Goal: Task Accomplishment & Management: Manage account settings

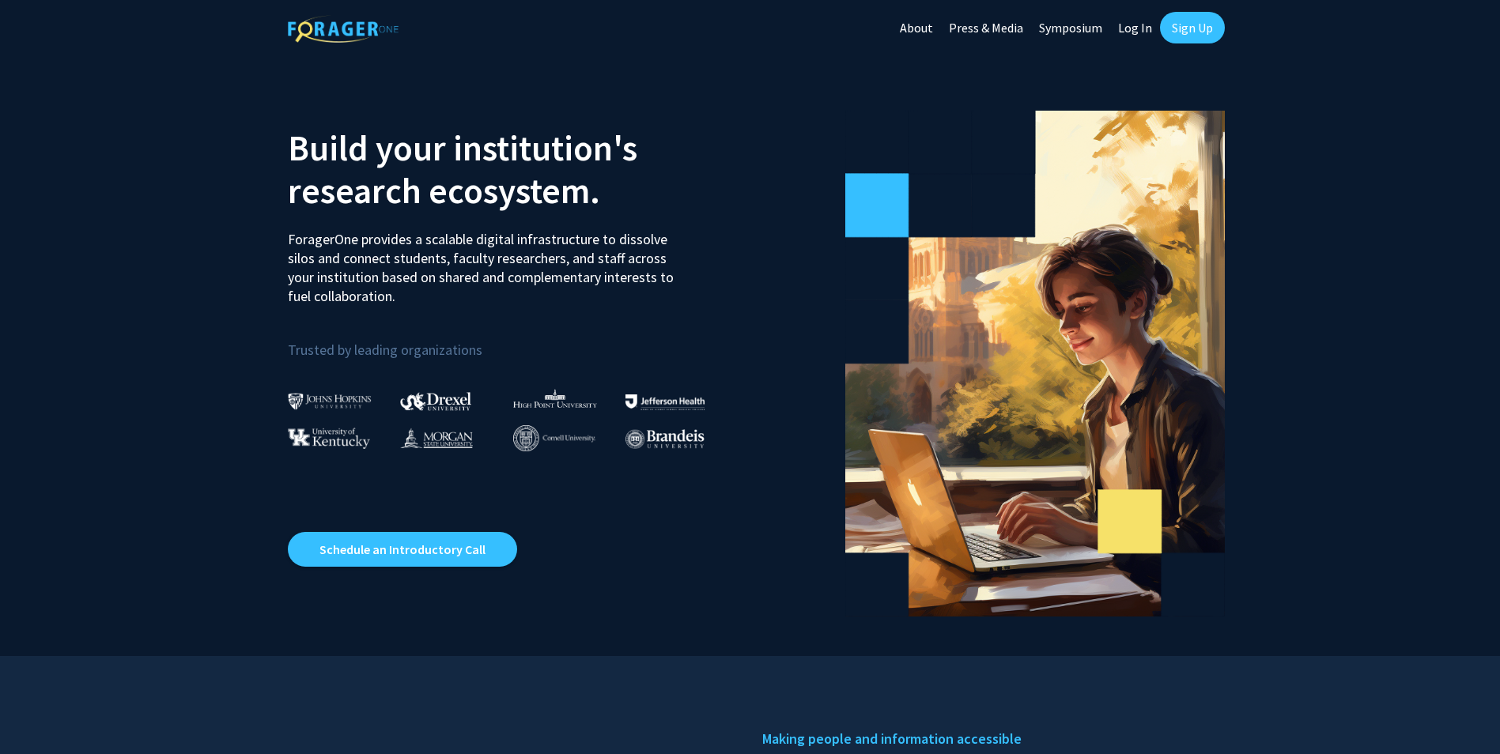
click at [1138, 26] on link "Log In" at bounding box center [1135, 27] width 50 height 55
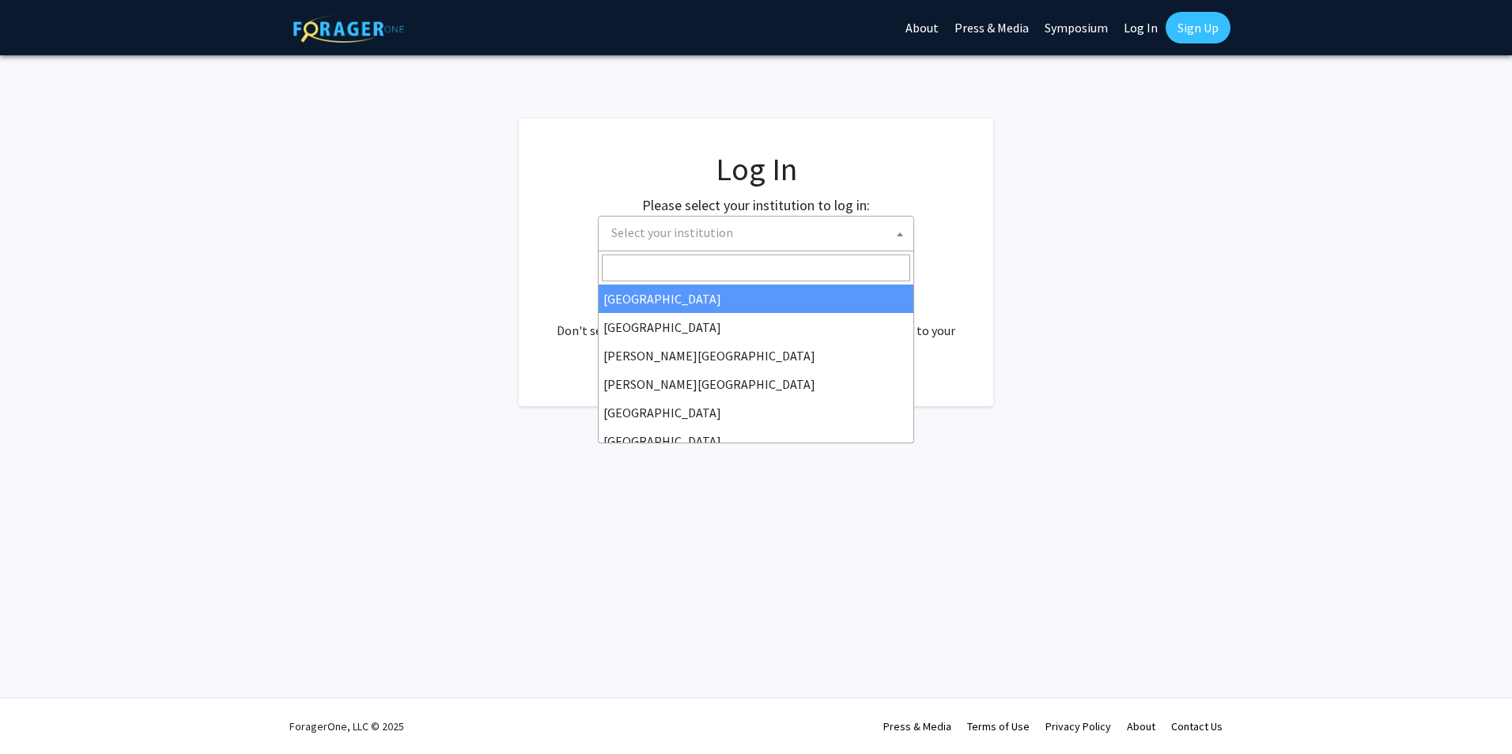
click at [678, 232] on span "Select your institution" at bounding box center [672, 233] width 122 height 16
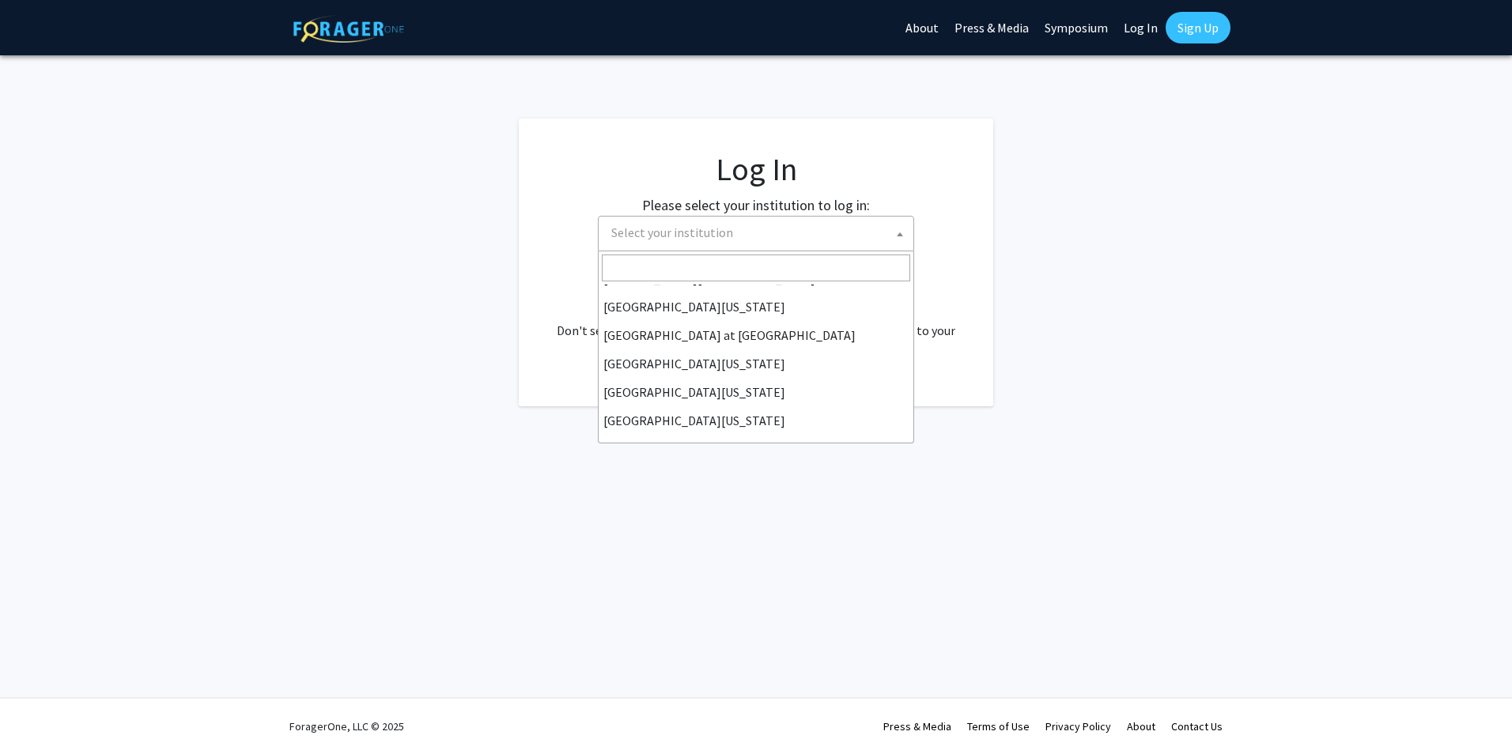
scroll to position [553, 0]
select select "33"
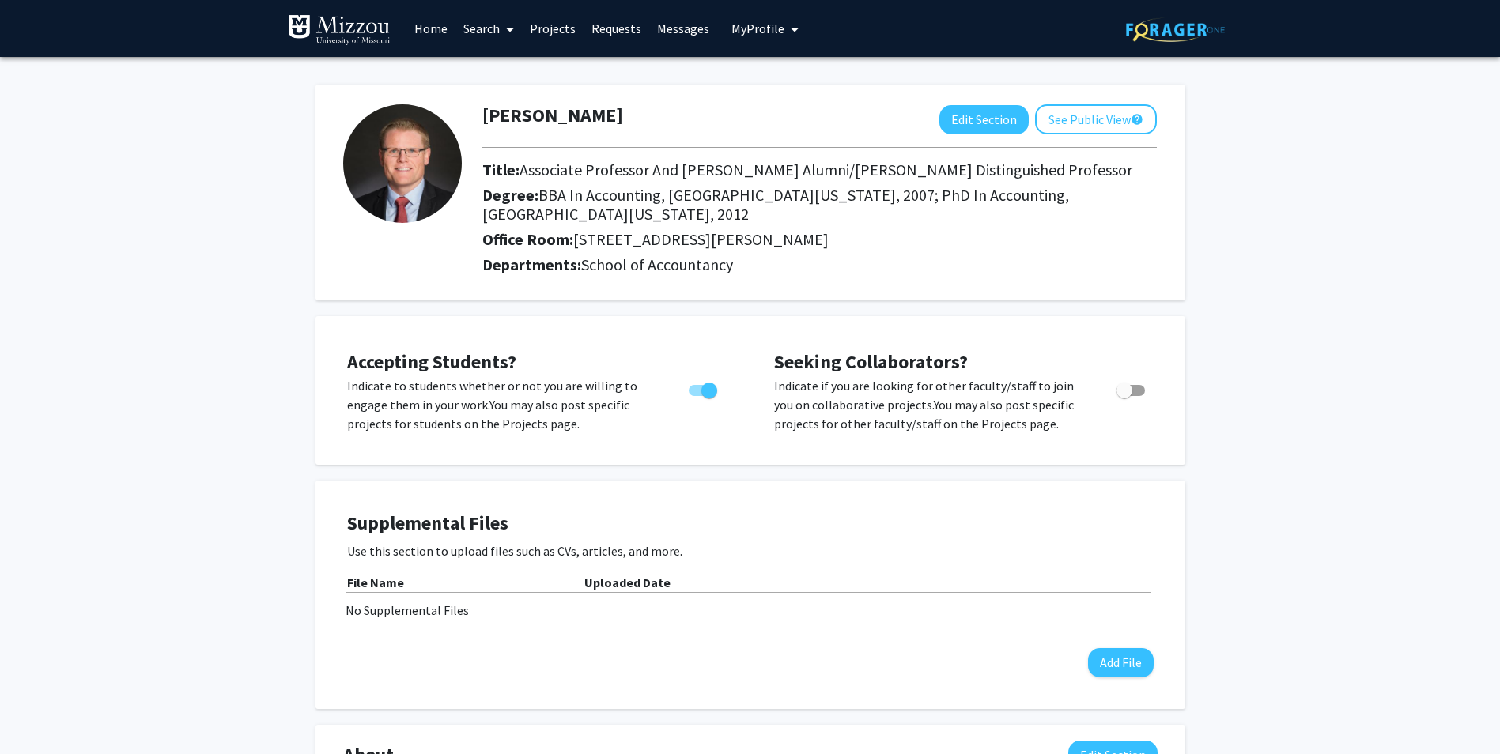
click at [708, 383] on span "Toggle" at bounding box center [709, 391] width 16 height 16
click at [696, 396] on input "Would you like to permit student requests?" at bounding box center [696, 396] width 1 height 1
checkbox input "false"
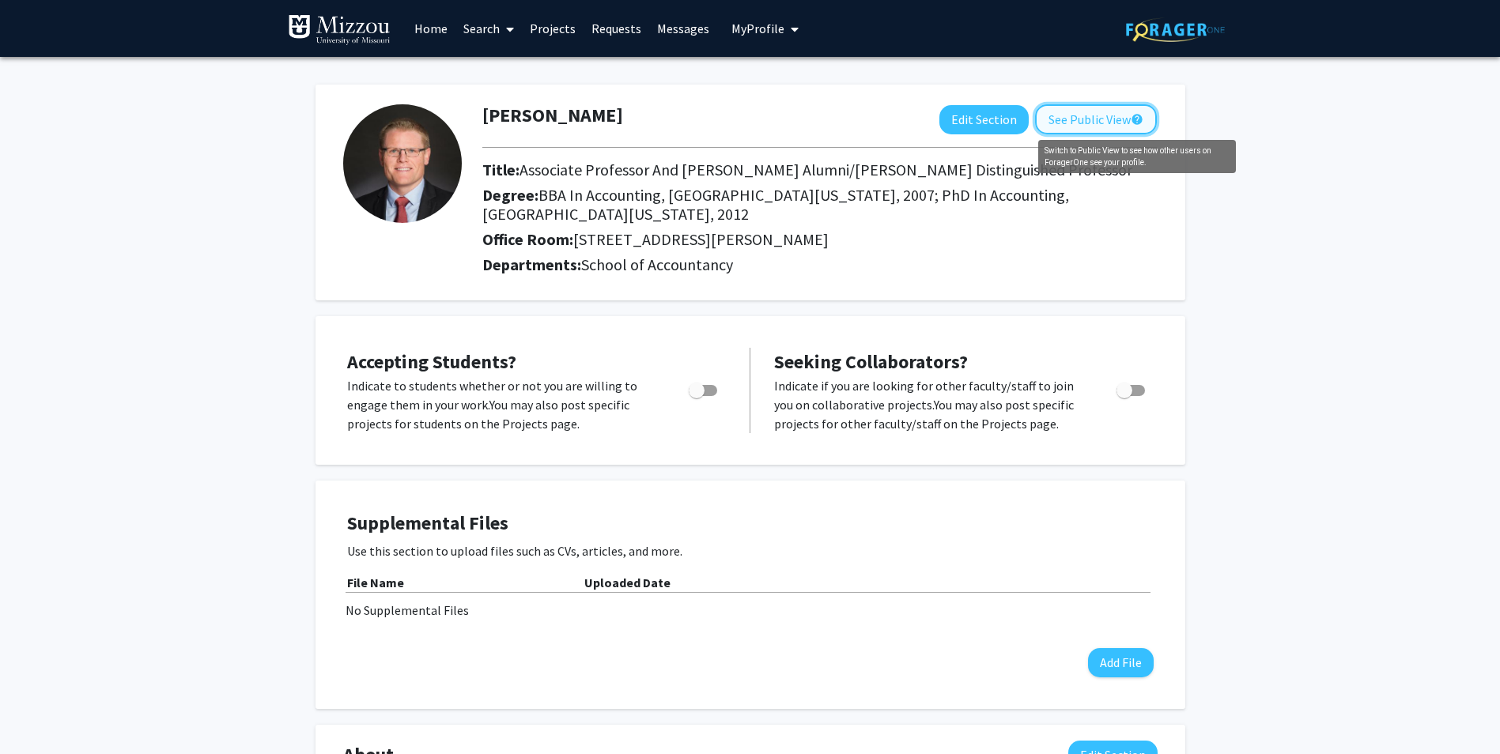
click at [1137, 119] on mat-icon "help" at bounding box center [1136, 119] width 13 height 19
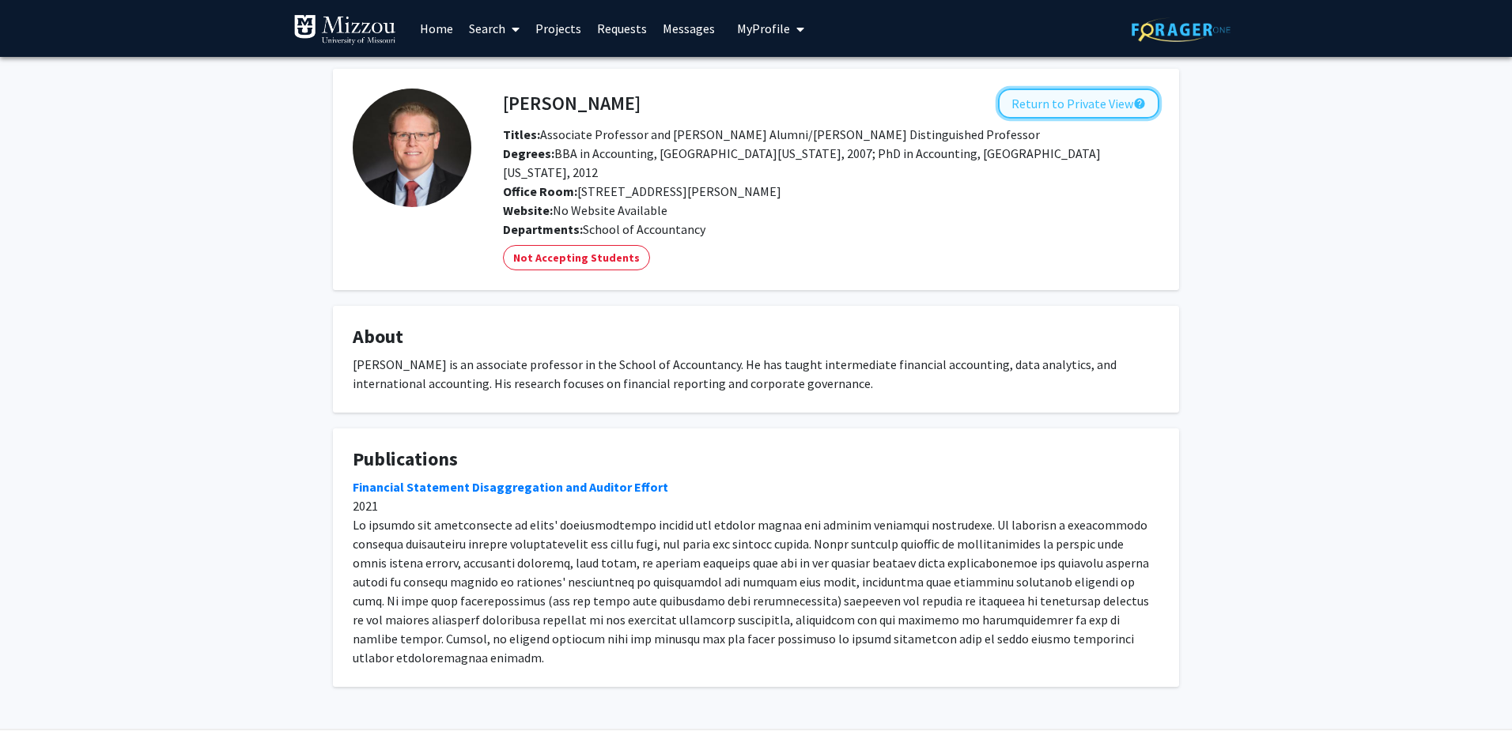
click at [1129, 111] on button "Return to Private View help" at bounding box center [1078, 104] width 161 height 30
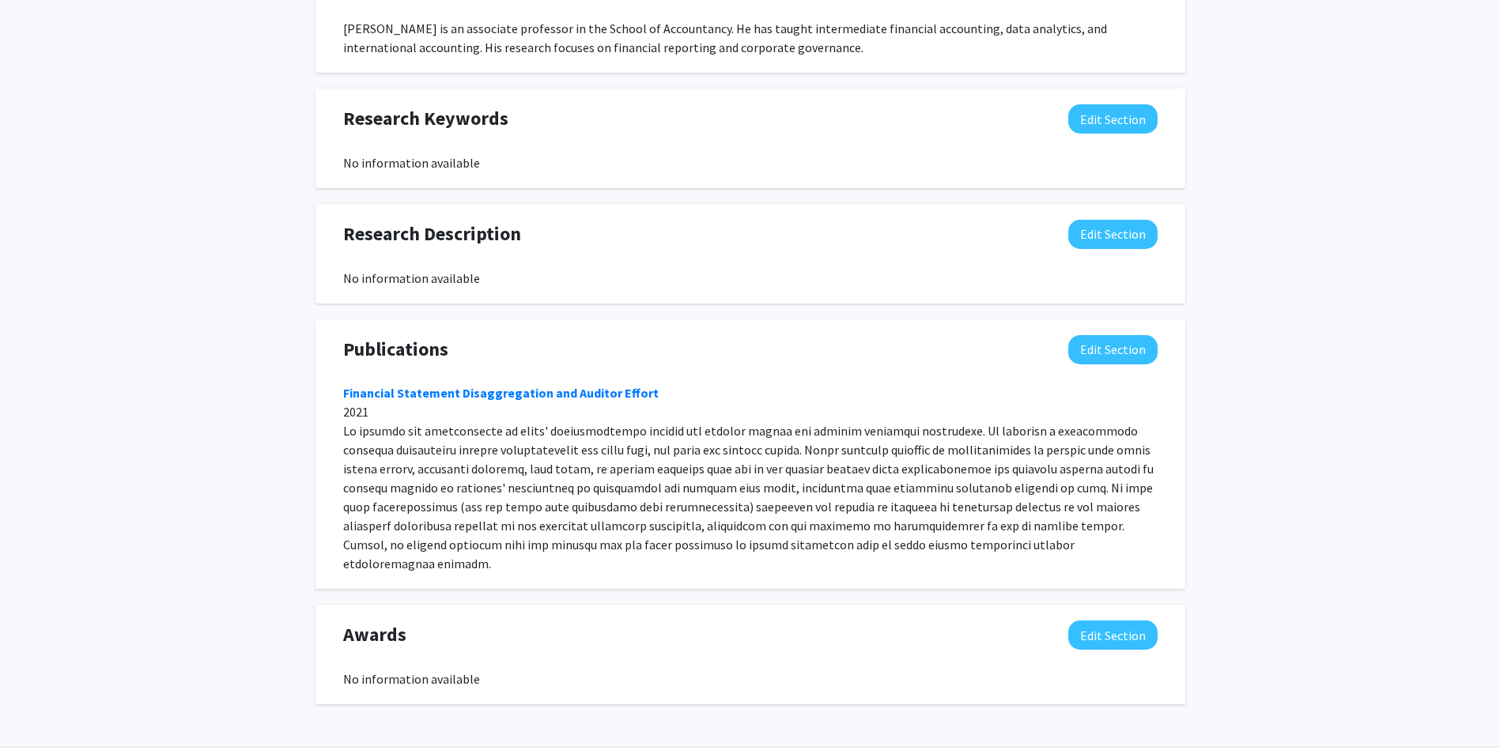
scroll to position [781, 0]
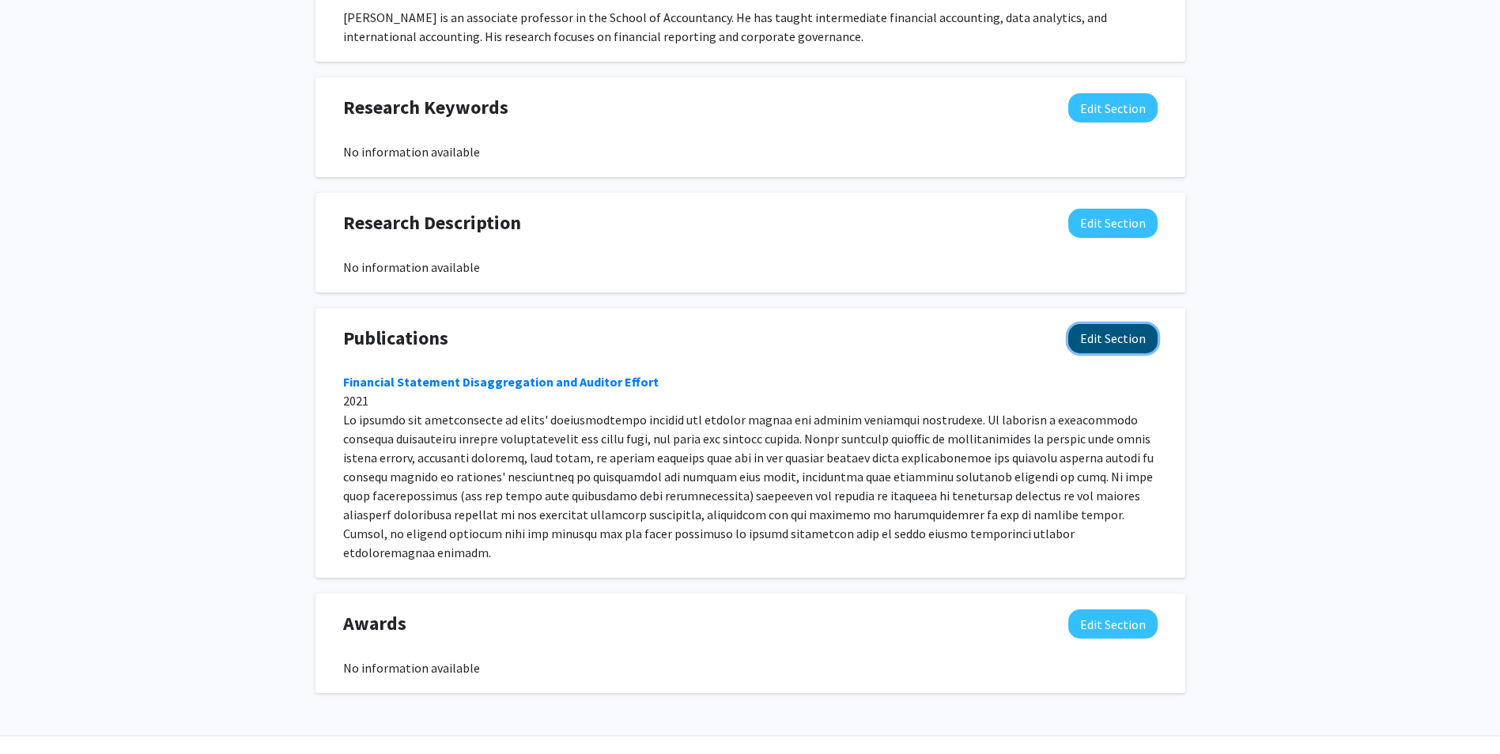
click at [1103, 324] on button "Edit Section" at bounding box center [1112, 338] width 89 height 29
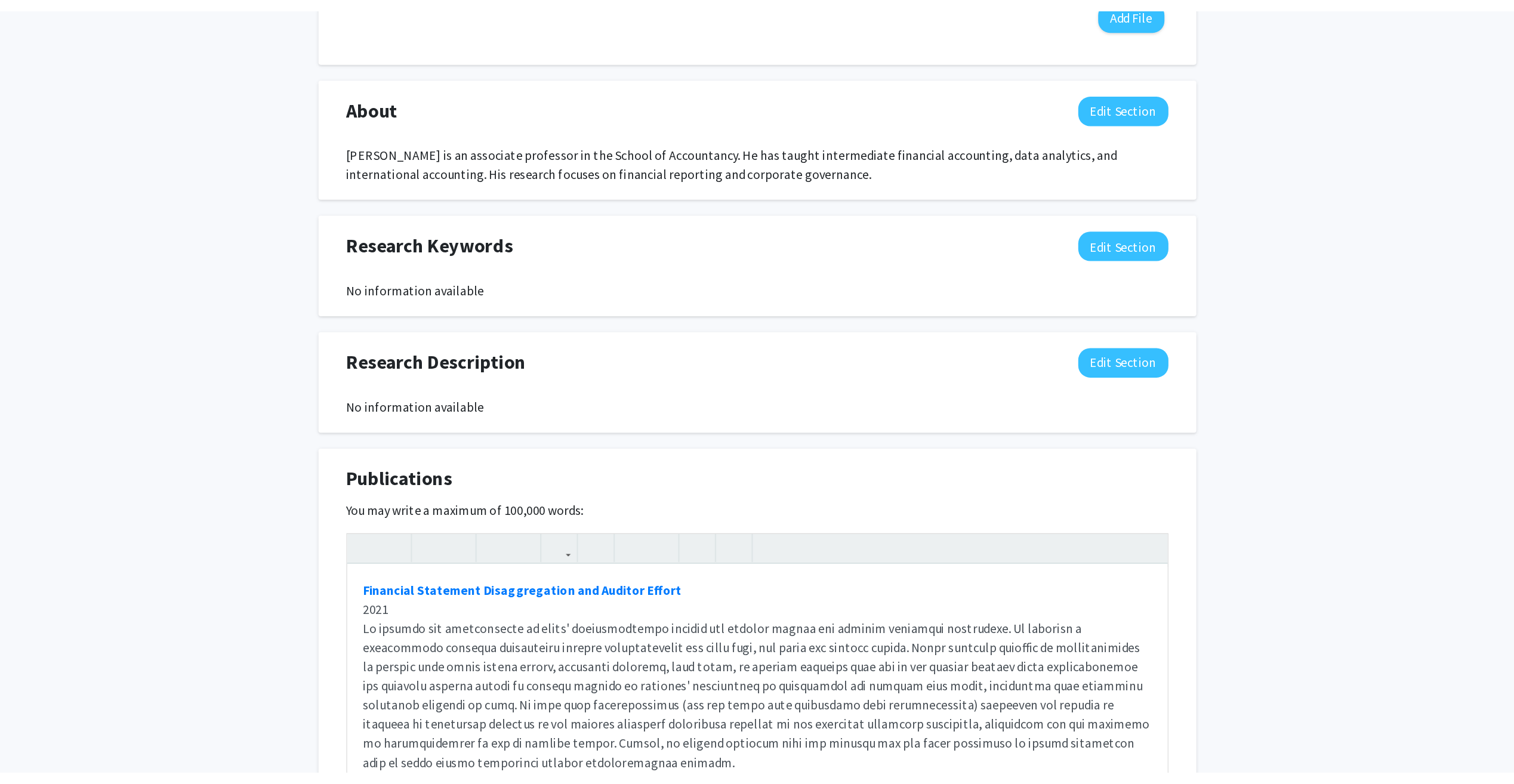
scroll to position [497, 0]
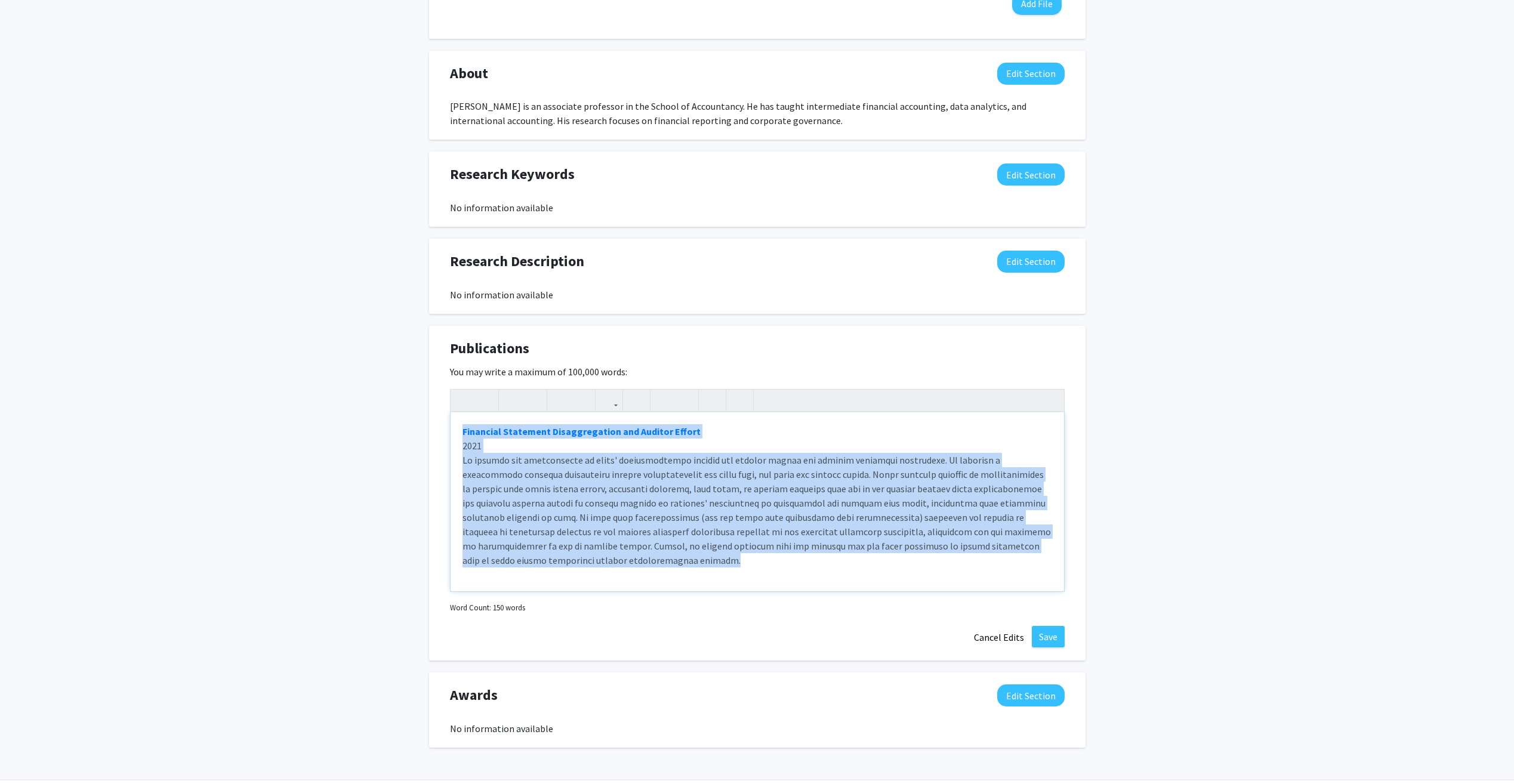
drag, startPoint x: 457, startPoint y: 417, endPoint x: 1169, endPoint y: 632, distance: 743.8
click at [1140, 568] on div "Matthew Glendening Edit Section See Public View help Title: Associate Professor…" at bounding box center [757, 166] width 1514 height 1240
paste div "Note to users with screen readers: Please deactivate our accessibility plugin f…"
type textarea "<p>Albrecht, A., M. Glendening, K Kim, and K. J. Lee. 2024 Material Changes in …"
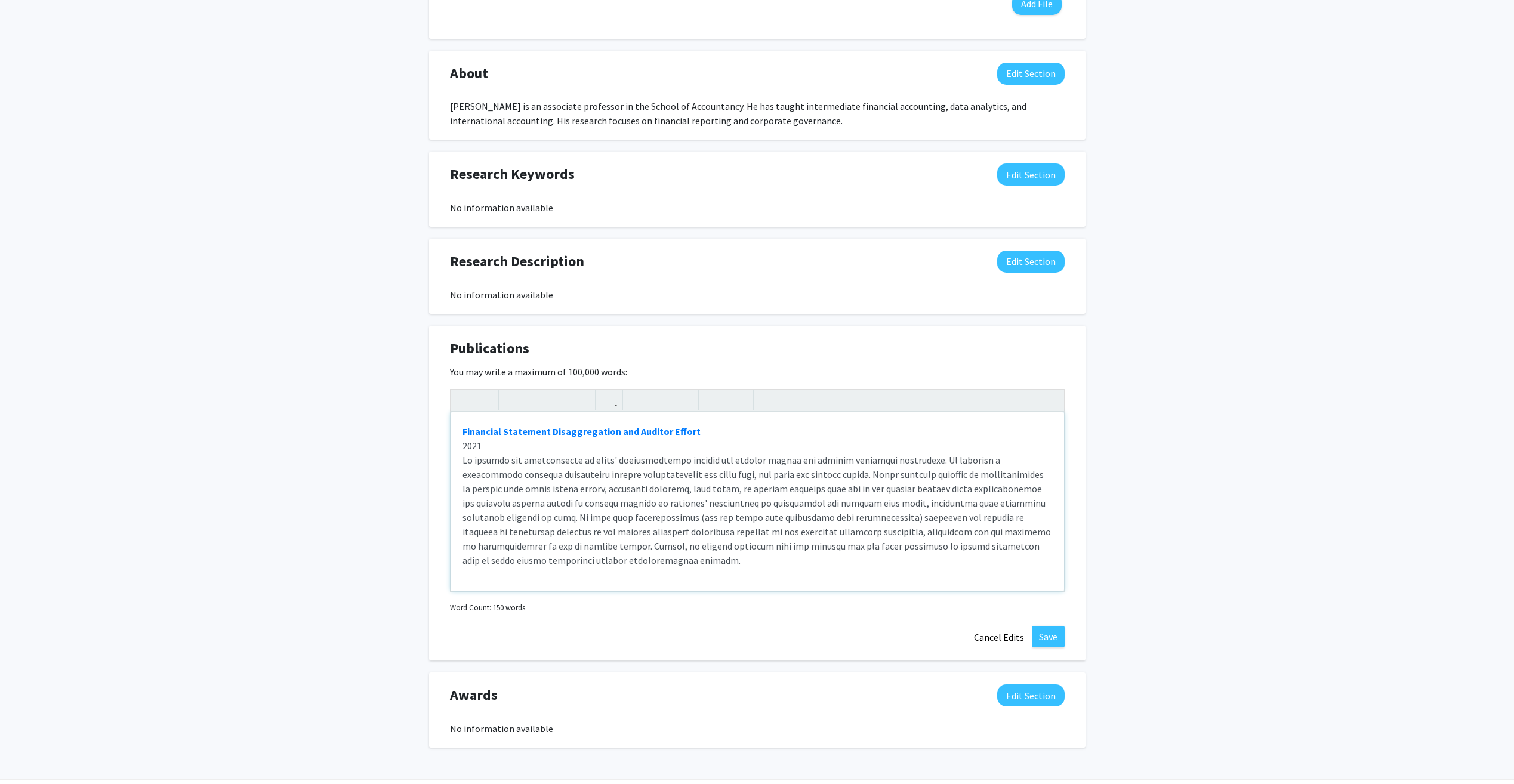
type textarea "<p>Albrecht, A., M. Glendening, K Kim, and K. J. Lee. 2024 Material Changes in …"
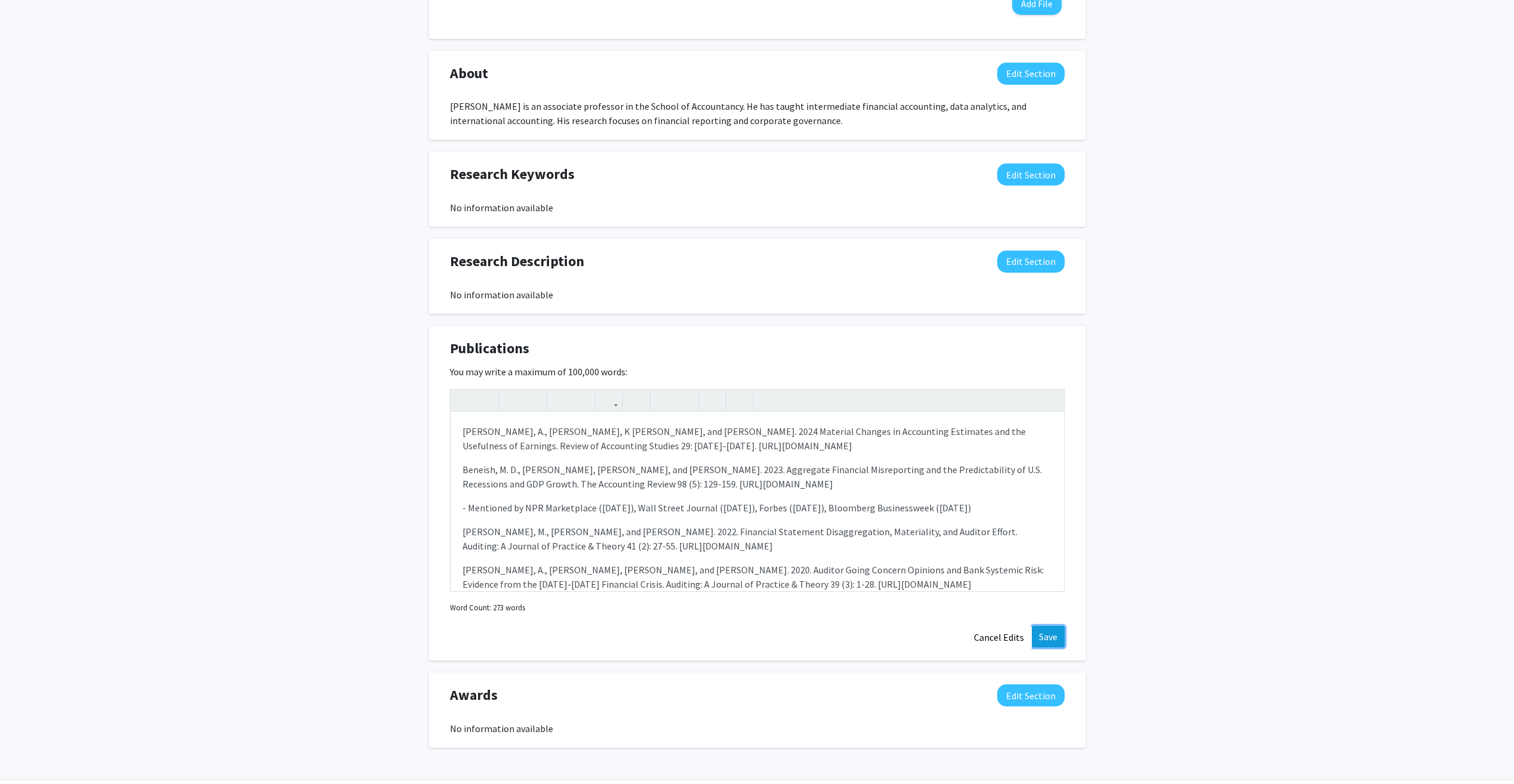
click at [1048, 568] on button "Save" at bounding box center [1048, 636] width 32 height 21
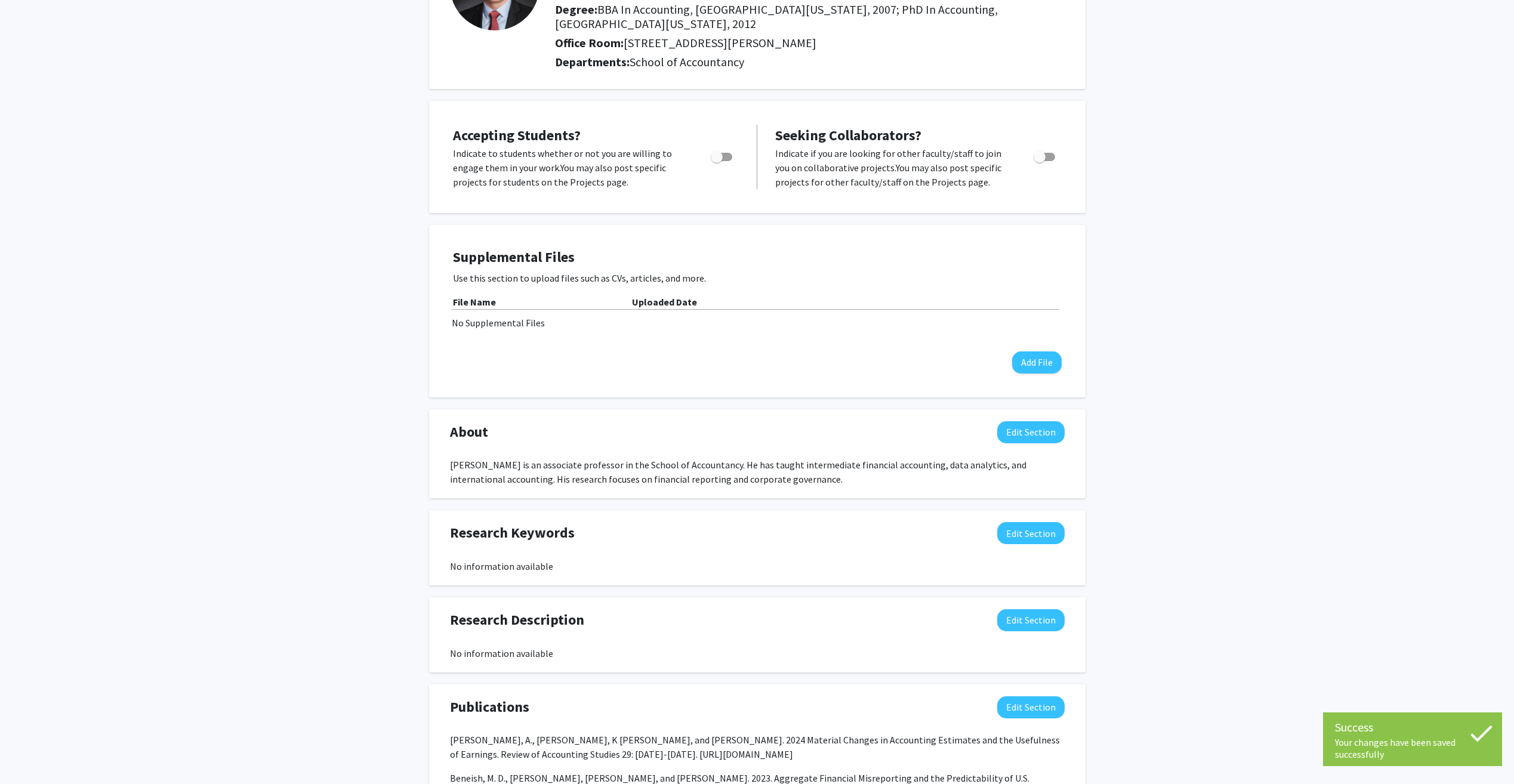
scroll to position [0, 0]
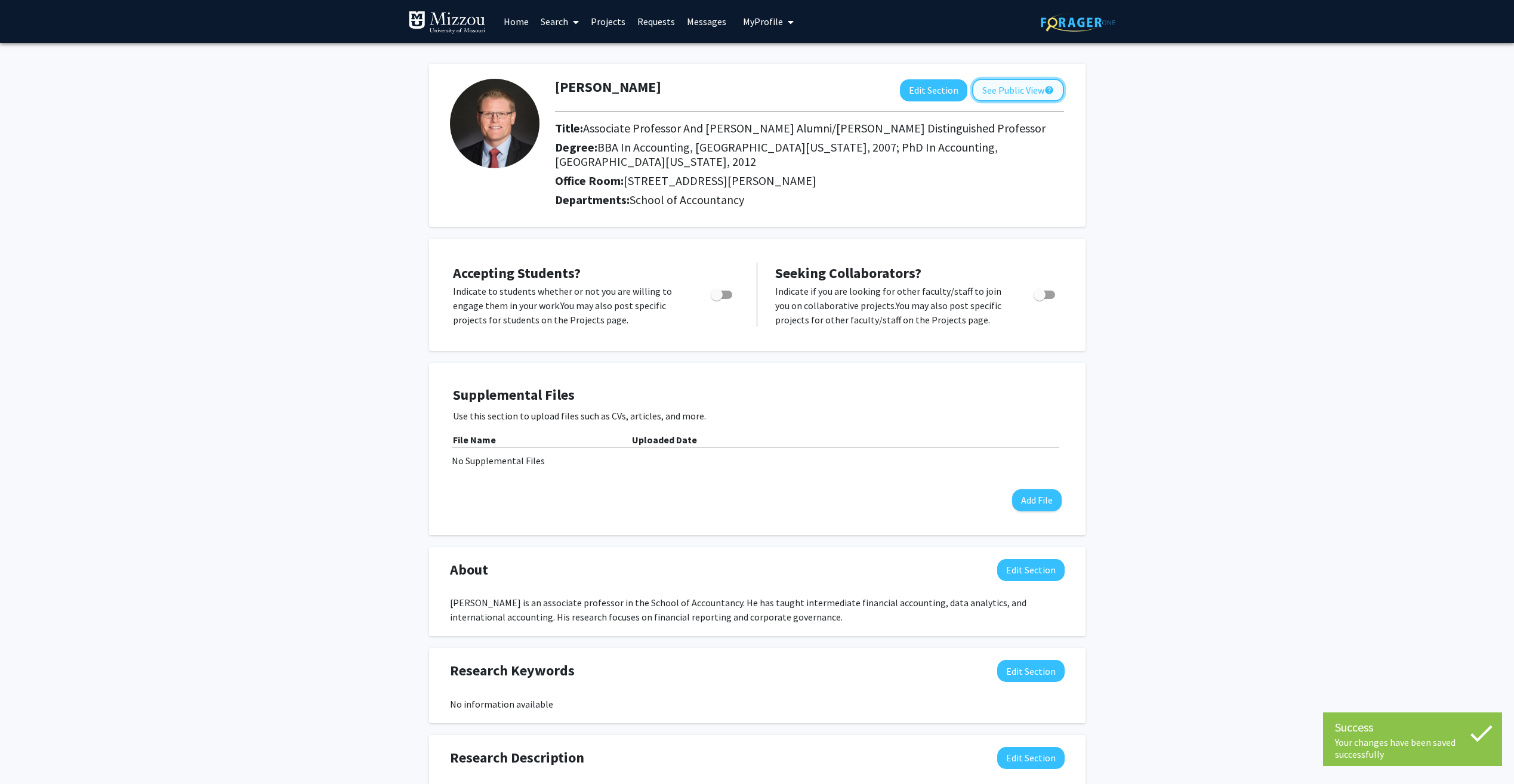
click at [1011, 93] on button "See Public View help" at bounding box center [1018, 90] width 92 height 23
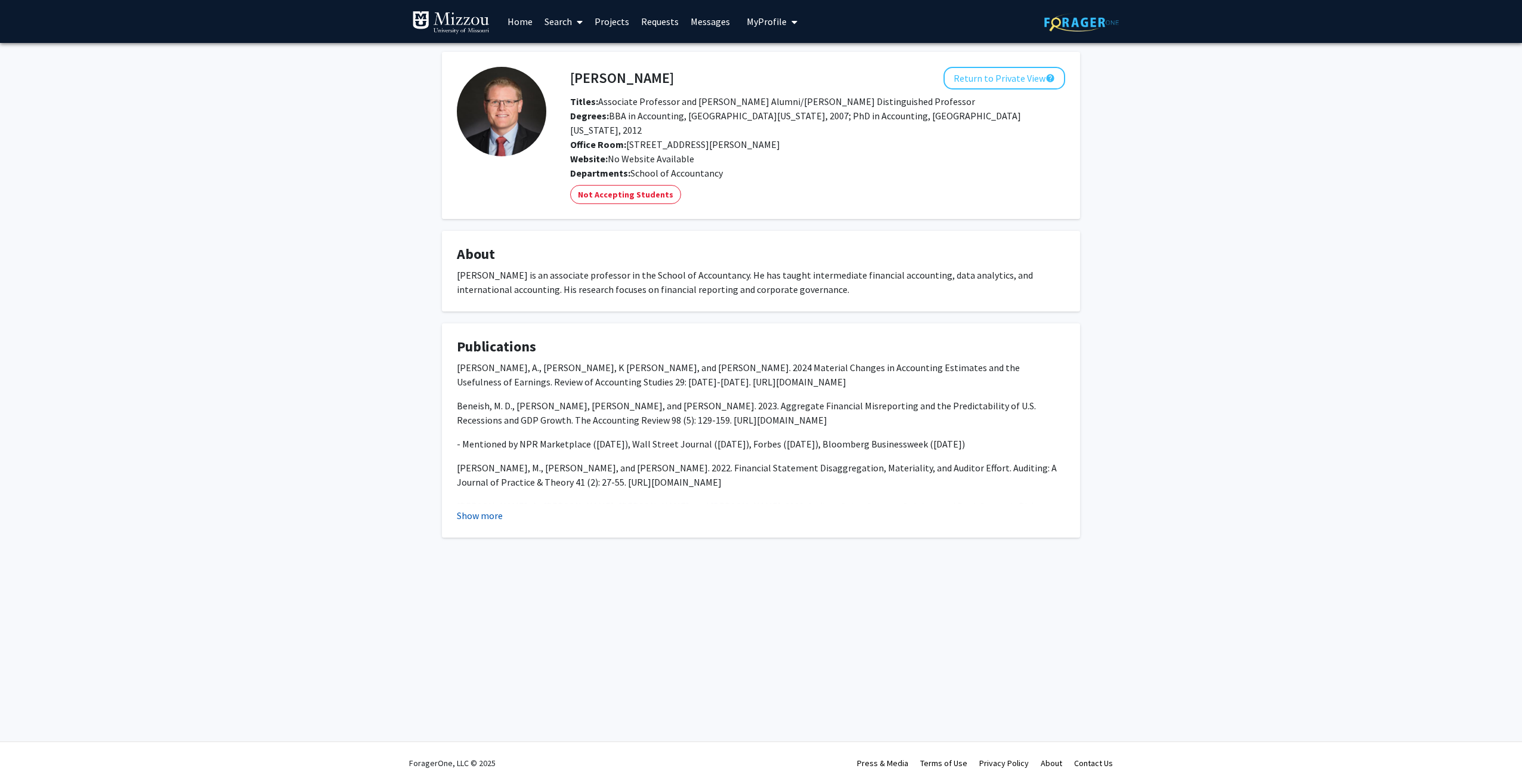
click at [486, 509] on button "Show more" at bounding box center [480, 515] width 46 height 14
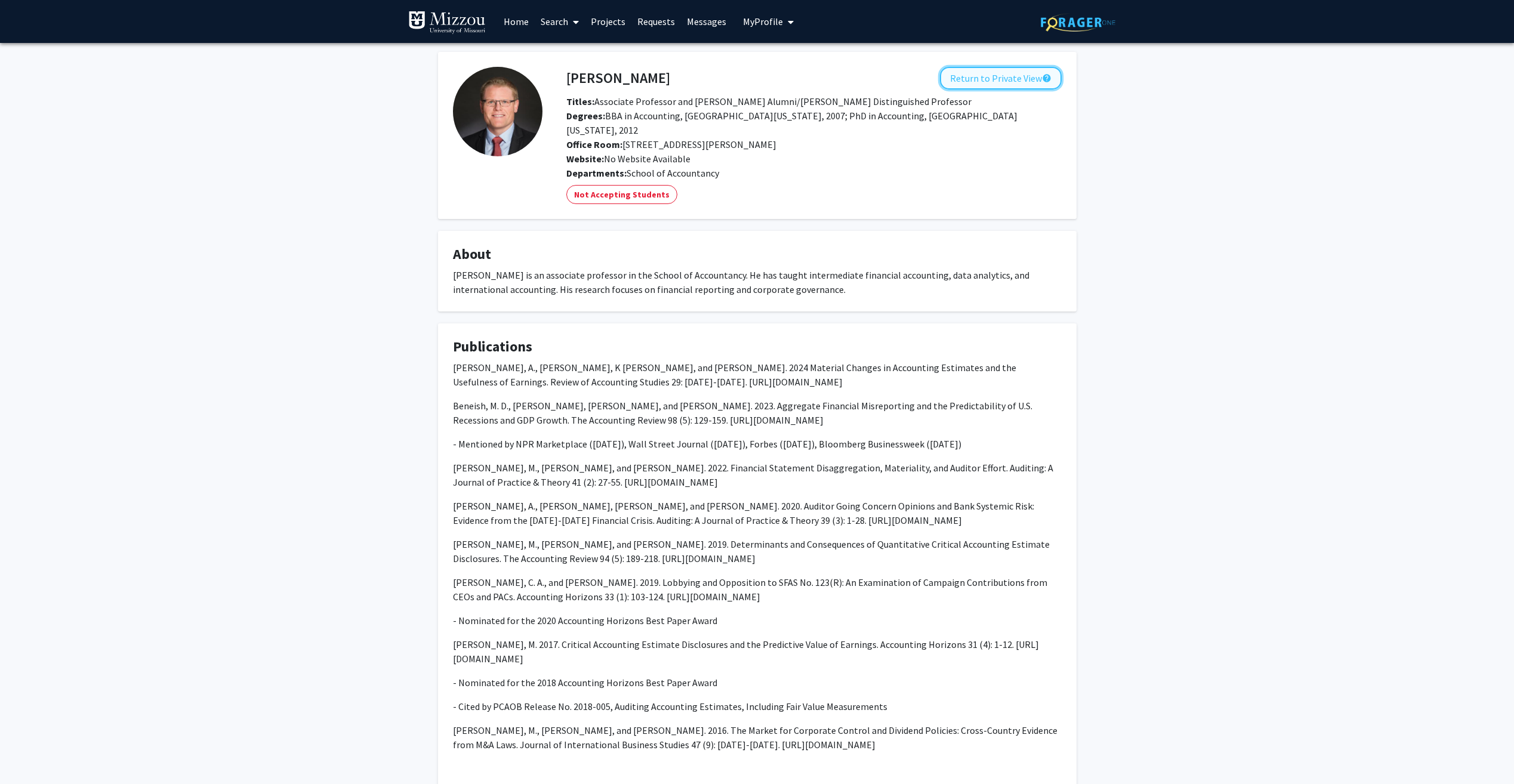
click at [1014, 81] on button "Return to Private View help" at bounding box center [1000, 78] width 122 height 23
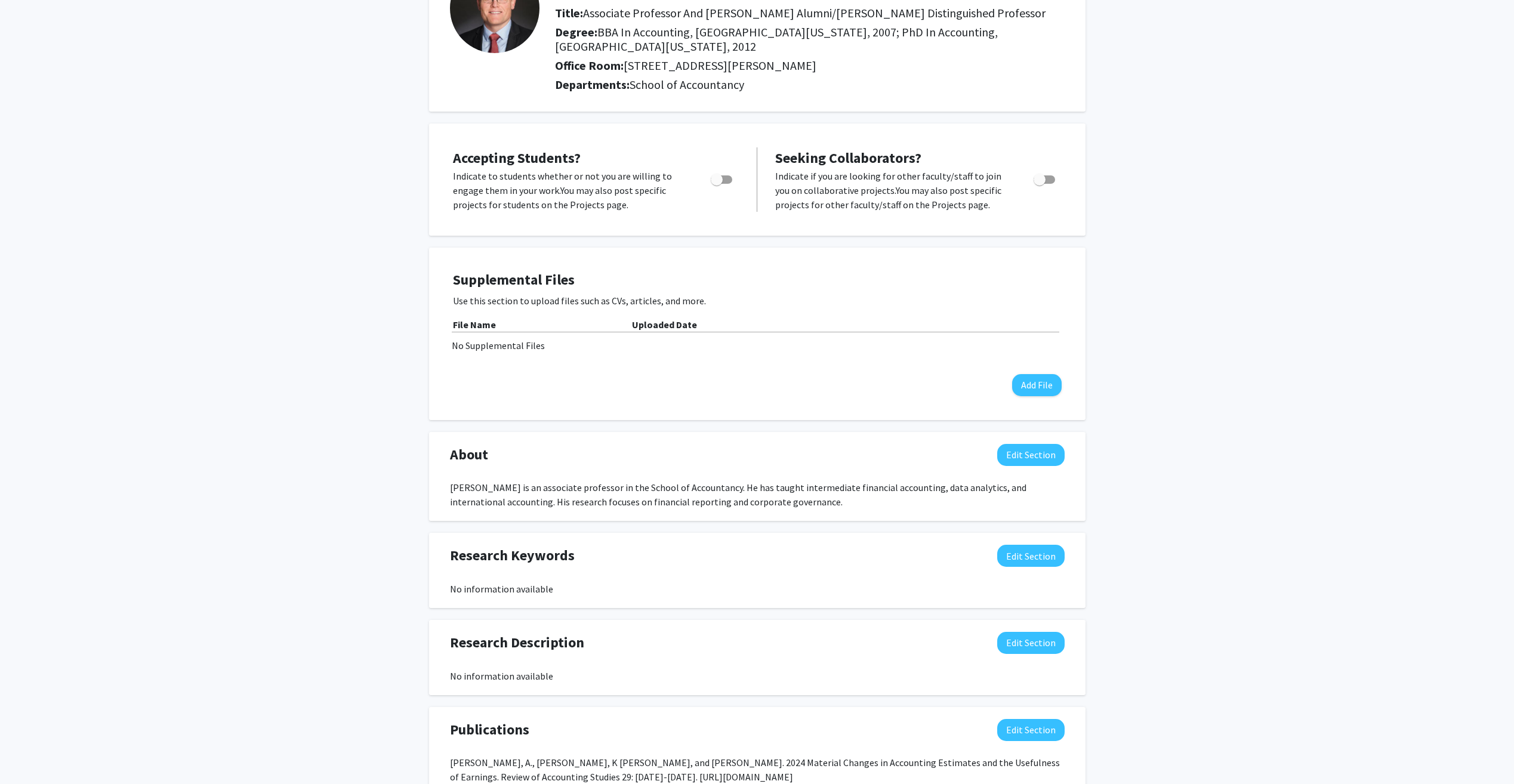
scroll to position [298, 0]
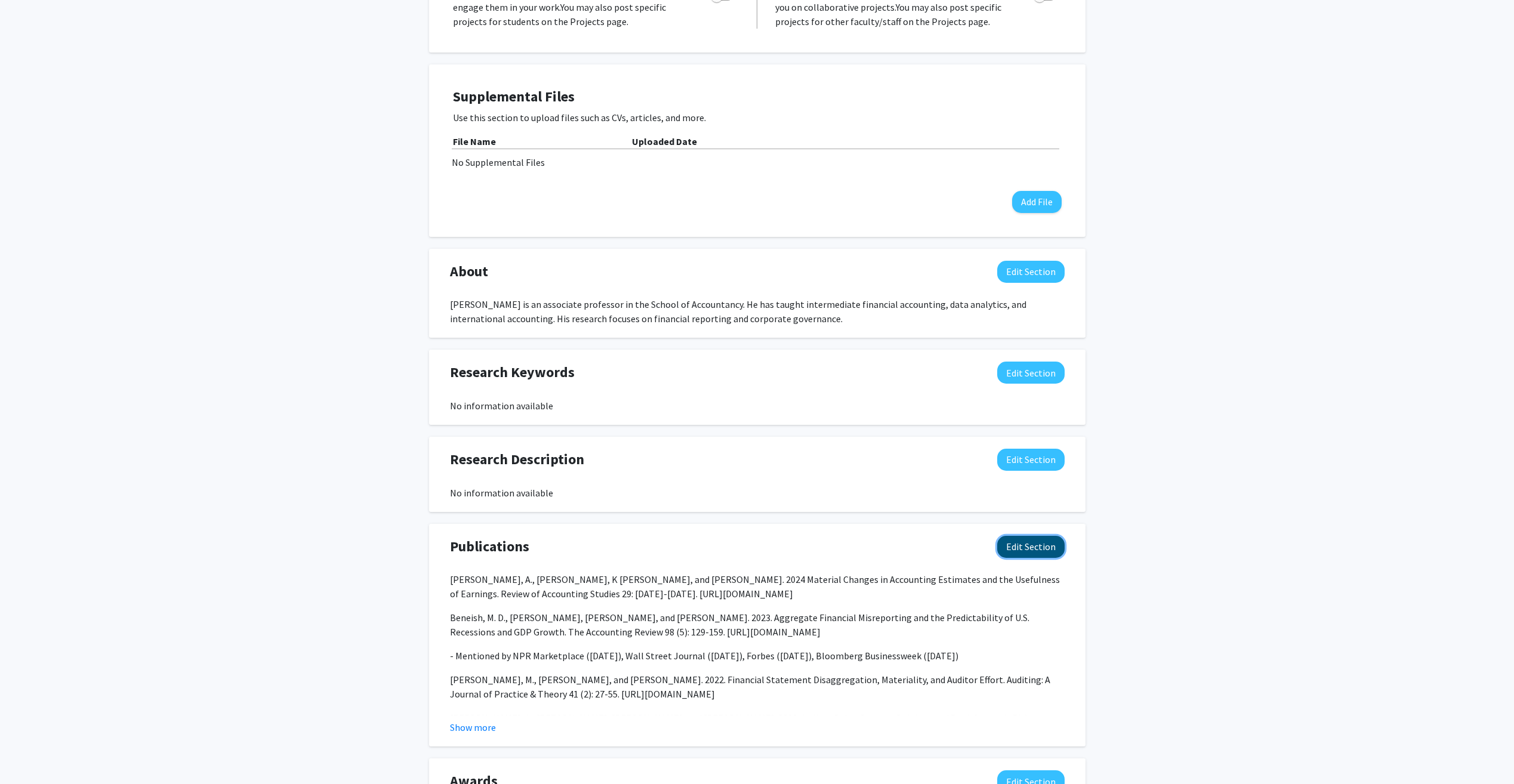
click at [1020, 536] on button "Edit Section" at bounding box center [1030, 546] width 67 height 22
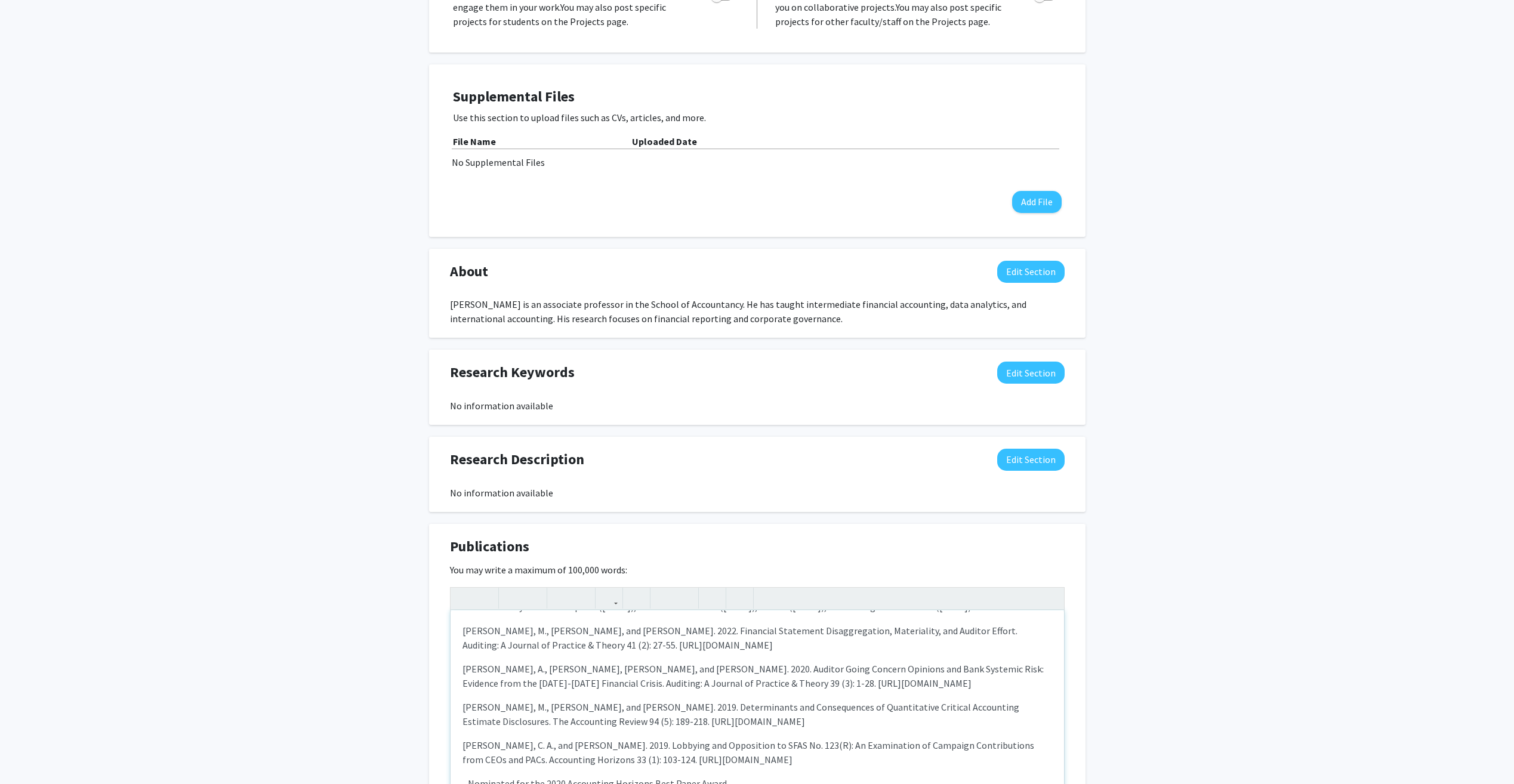
scroll to position [119, 0]
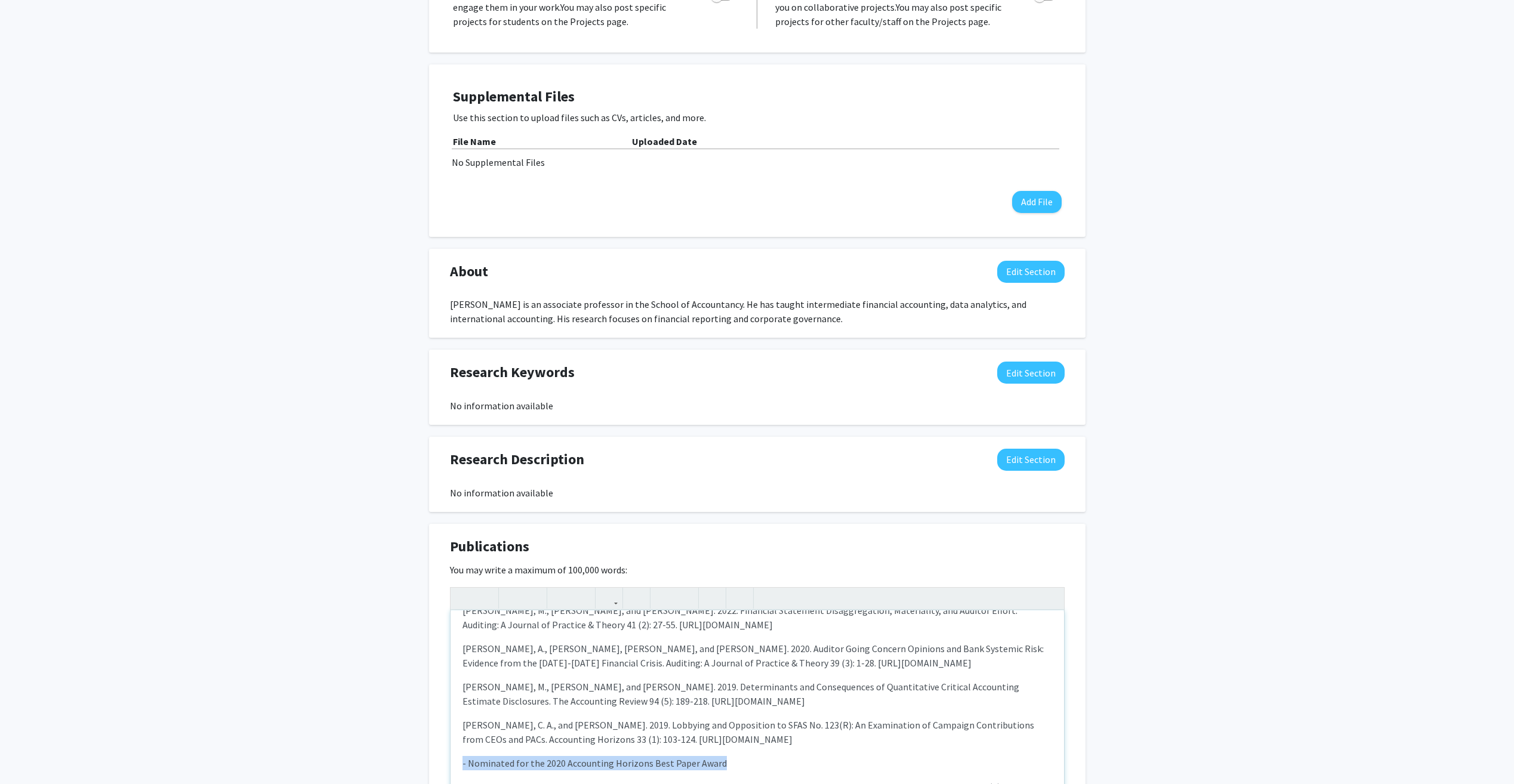
drag, startPoint x: 504, startPoint y: 746, endPoint x: 791, endPoint y: 739, distance: 287.1
click at [791, 568] on div "Albrecht, A., M. Glendening, K Kim, and K. J. Lee. 2024 Material Changes in Acc…" at bounding box center [757, 699] width 614 height 179
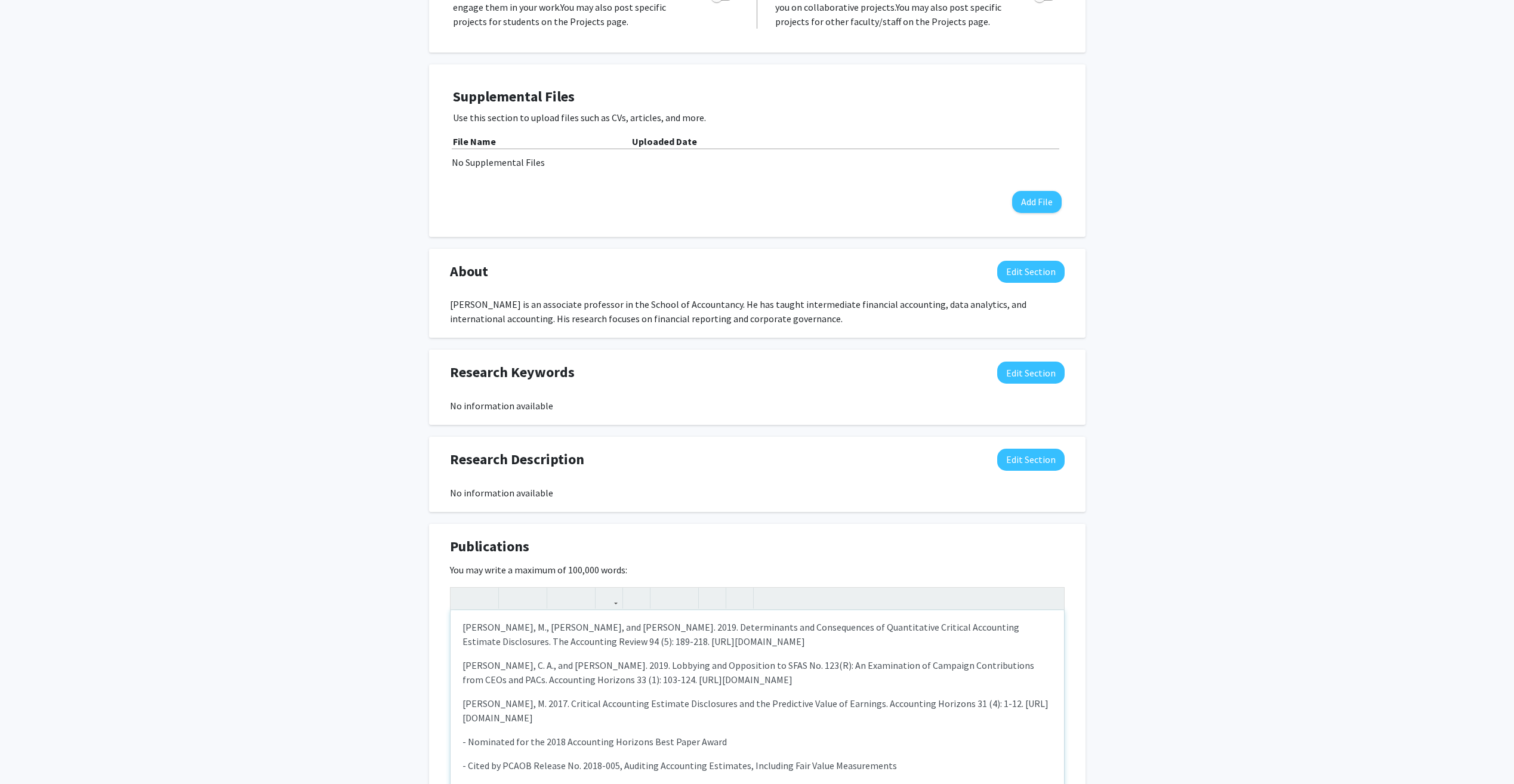
scroll to position [238, 0]
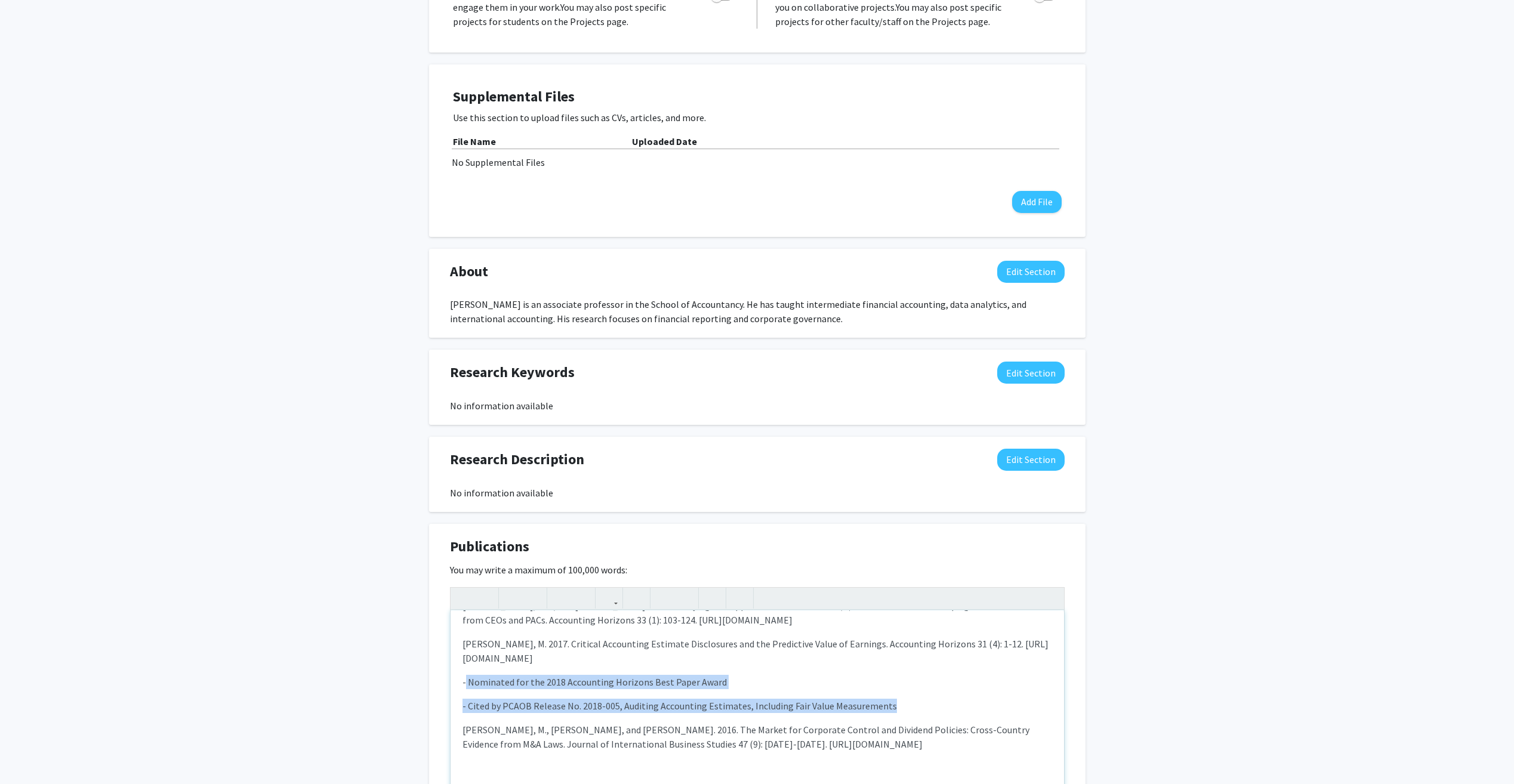
drag, startPoint x: 475, startPoint y: 677, endPoint x: 942, endPoint y: 691, distance: 467.2
click at [942, 568] on div "Albrecht, A., M. Glendening, K Kim, and K. J. Lee. 2024 Material Changes in Acc…" at bounding box center [757, 699] width 614 height 179
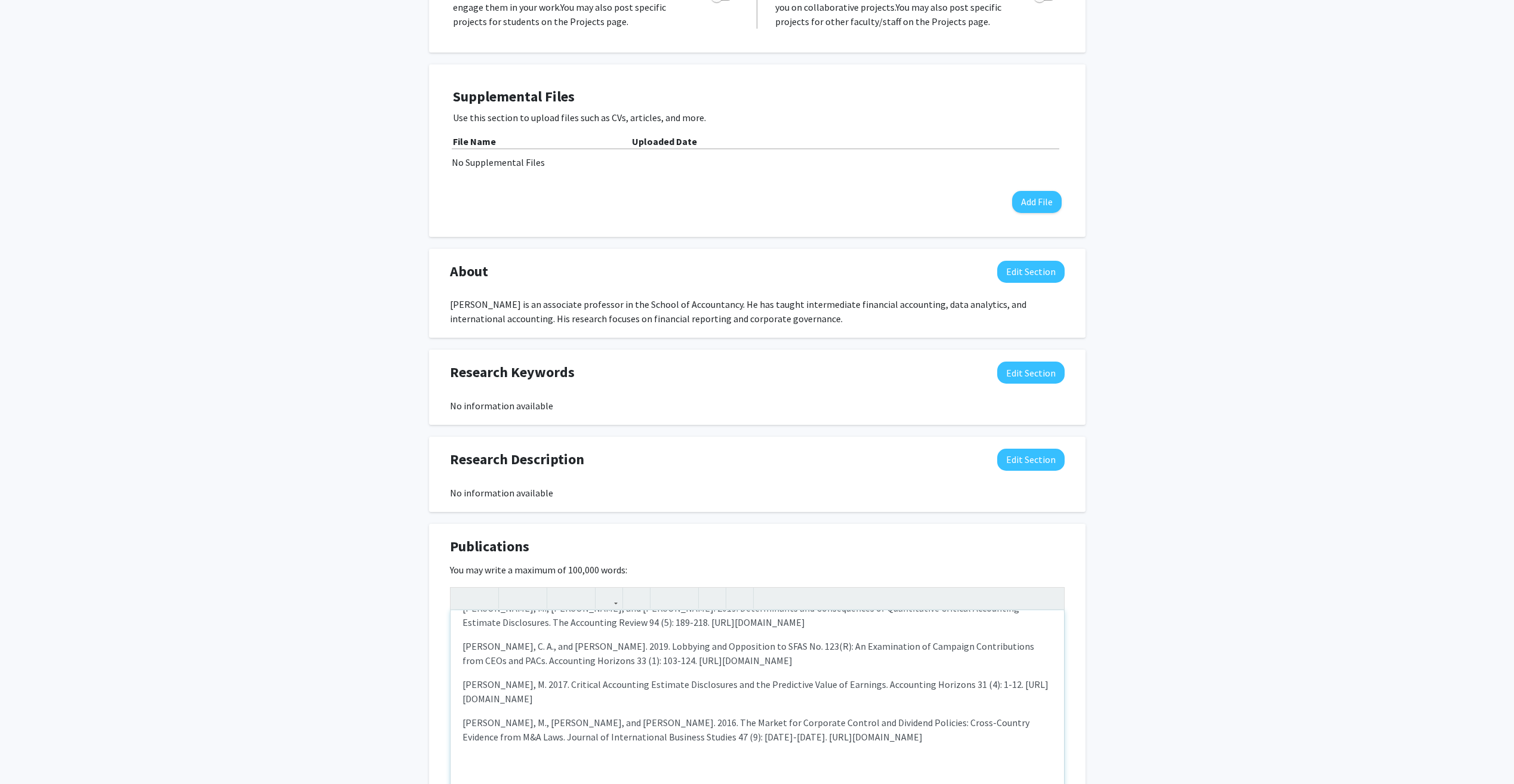
scroll to position [198, 0]
type textarea "<p>Albrecht, A., M. Glendening, K Kim, and K. J. Lee. 2024 Material Changes in …"
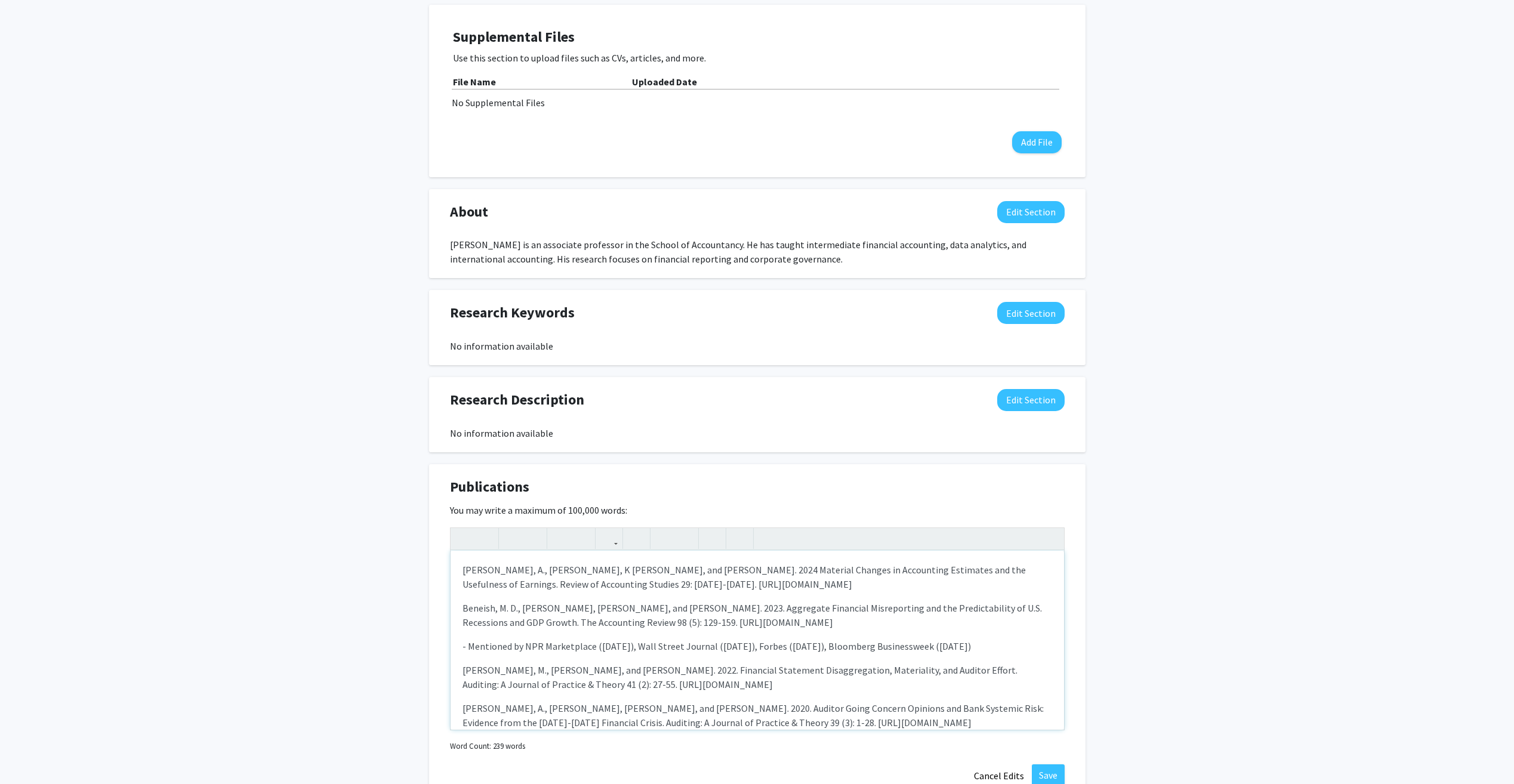
scroll to position [520, 0]
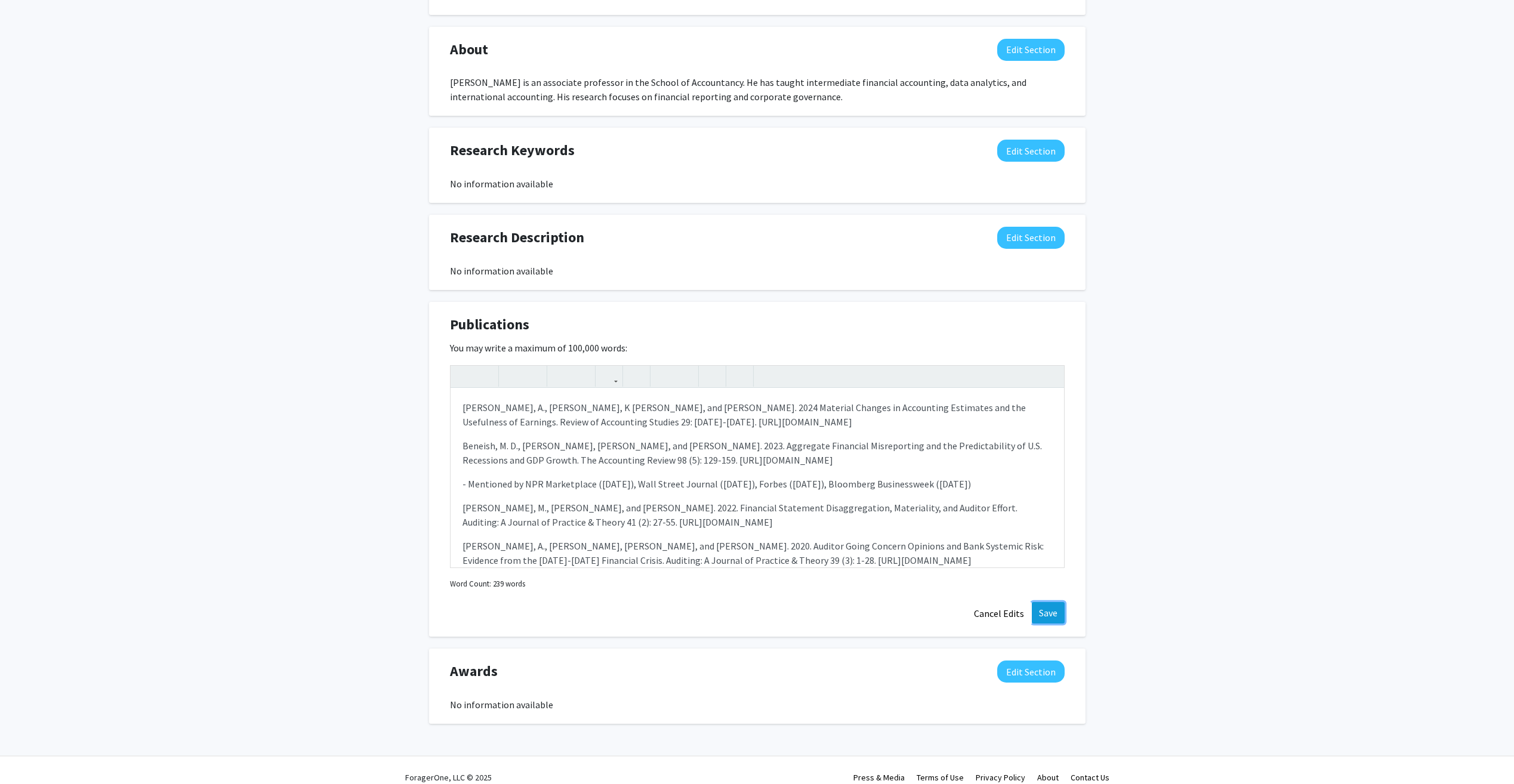
click at [1046, 568] on button "Save" at bounding box center [1048, 613] width 32 height 21
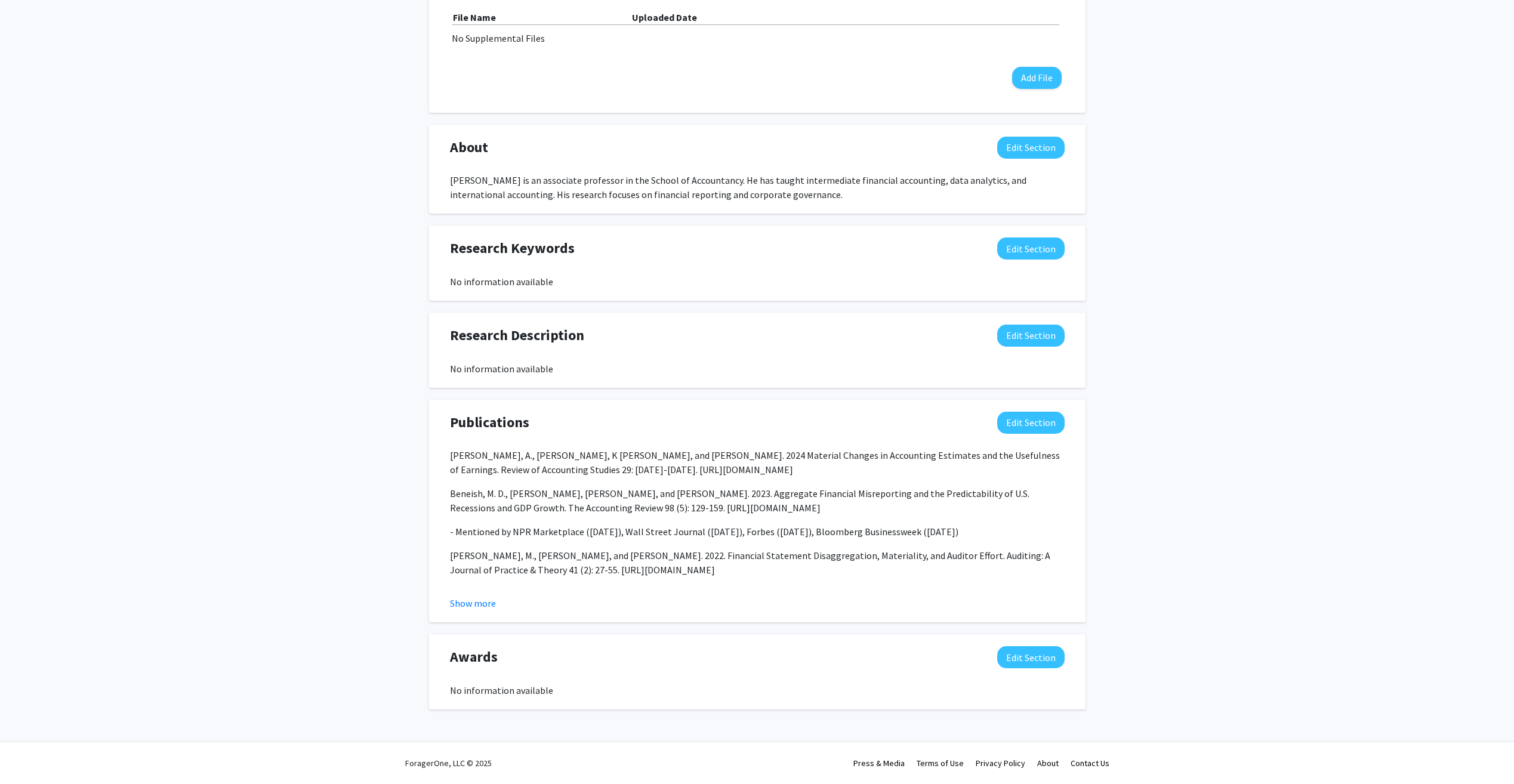
scroll to position [389, 0]
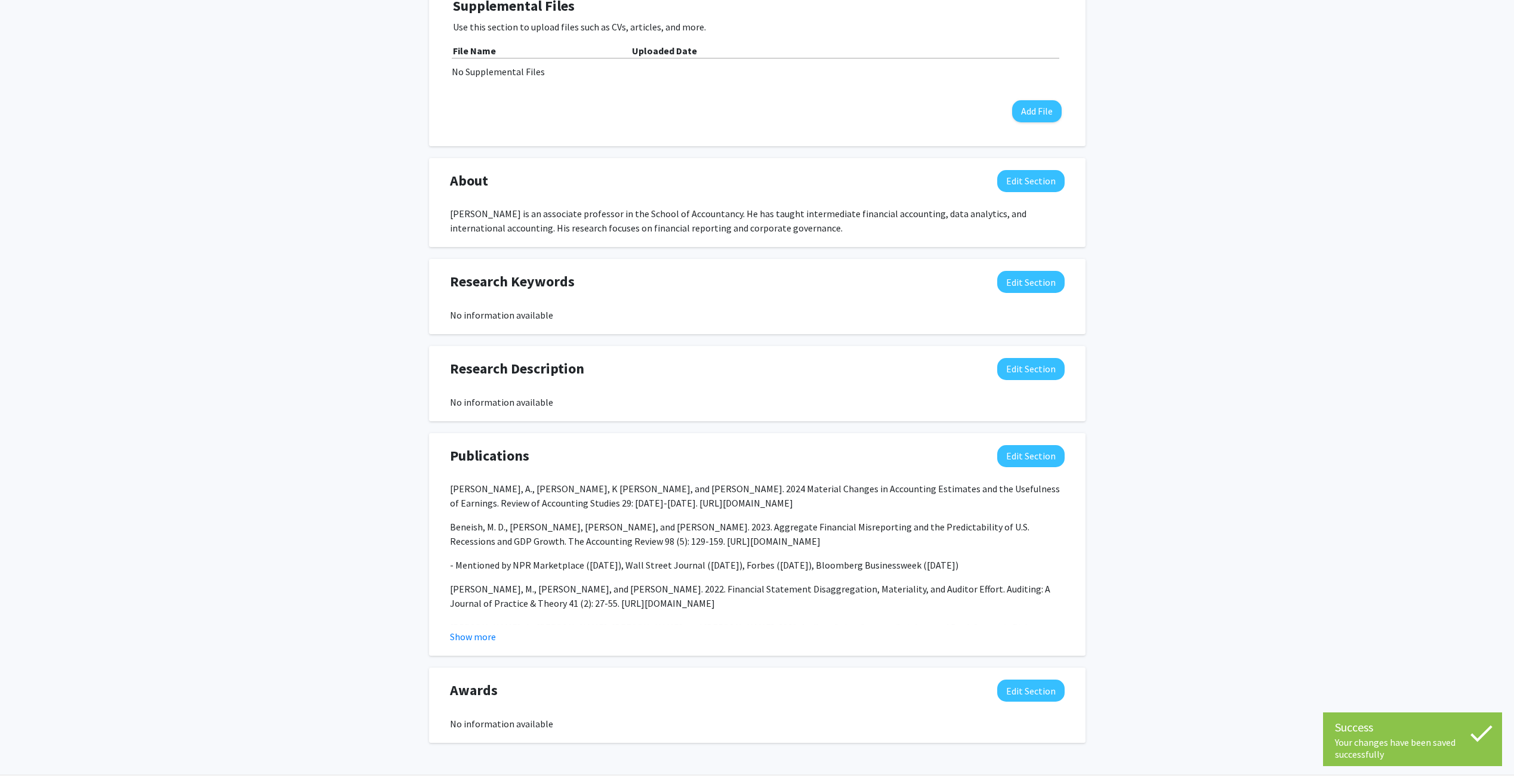
click at [1140, 531] on div "Matthew Glendening Edit Section See Public View help Title: Associate Professor…" at bounding box center [757, 217] width 1514 height 1127
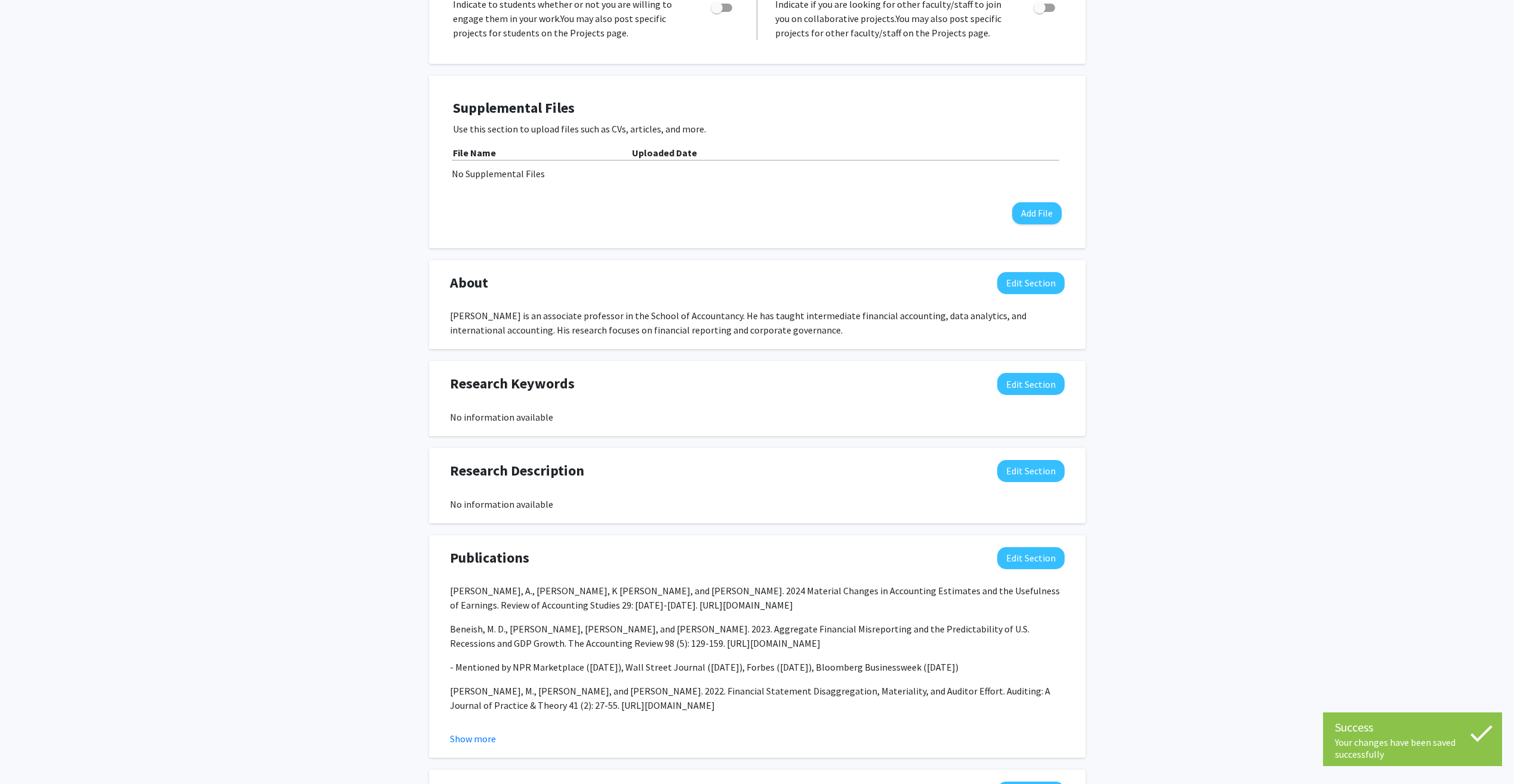
scroll to position [31, 0]
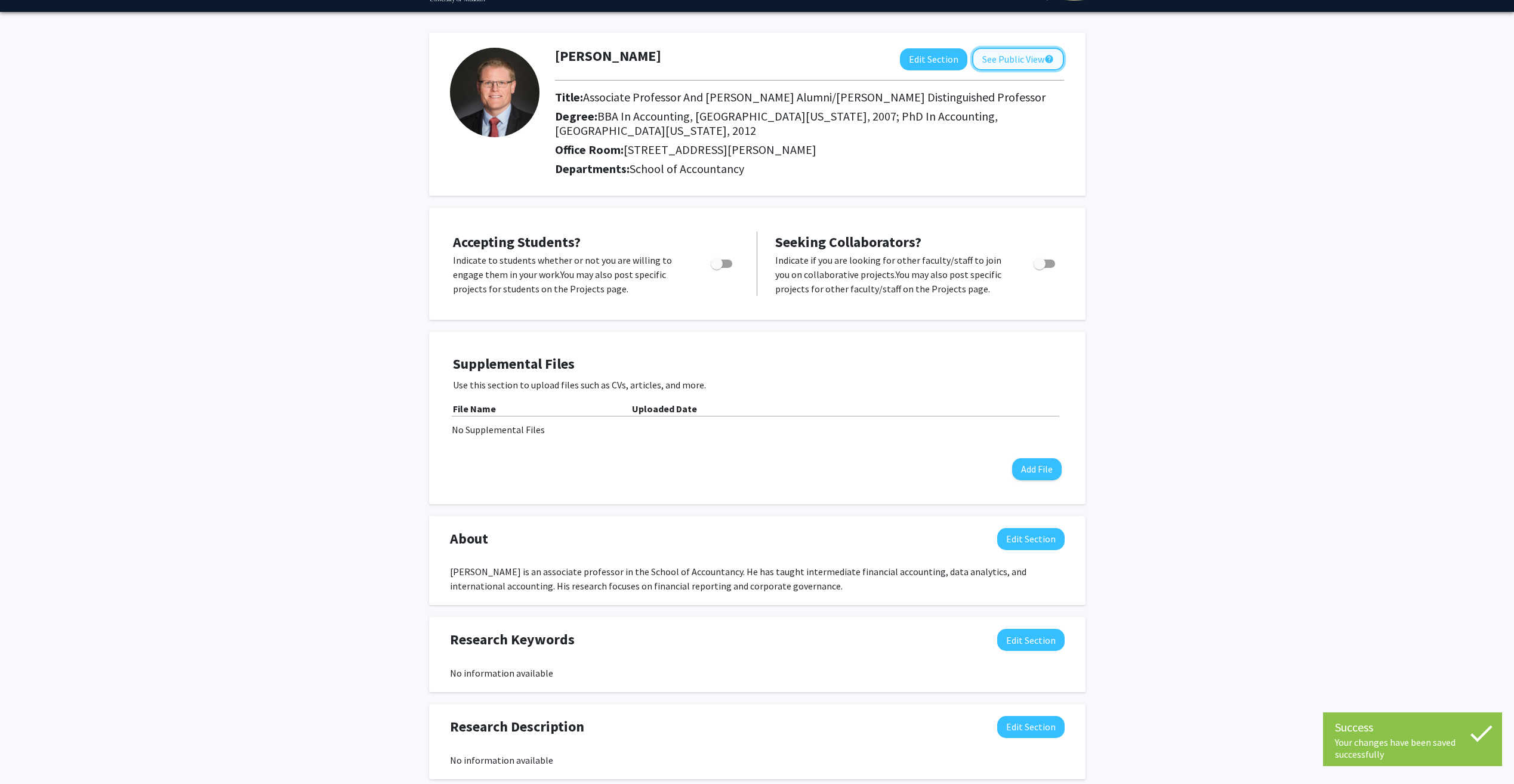
click at [1021, 57] on button "See Public View help" at bounding box center [1018, 59] width 92 height 23
